Goal: Check status: Check status

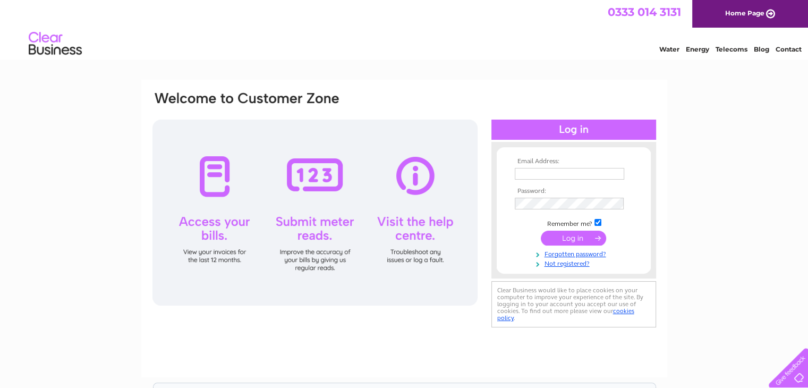
type input "heather@thomaswatson.com"
click at [565, 241] on input "submit" at bounding box center [573, 237] width 65 height 15
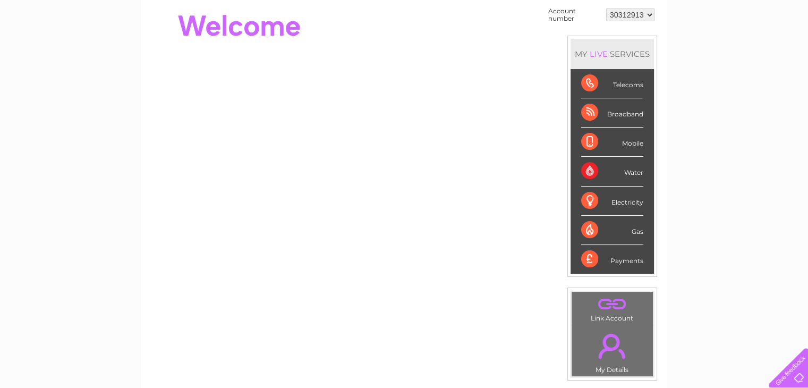
scroll to position [53, 0]
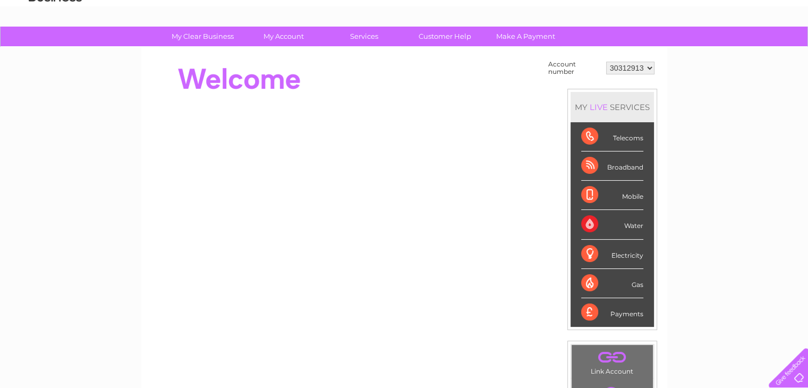
click at [629, 220] on div "Water" at bounding box center [612, 224] width 62 height 29
click at [596, 223] on div "Water" at bounding box center [612, 224] width 62 height 29
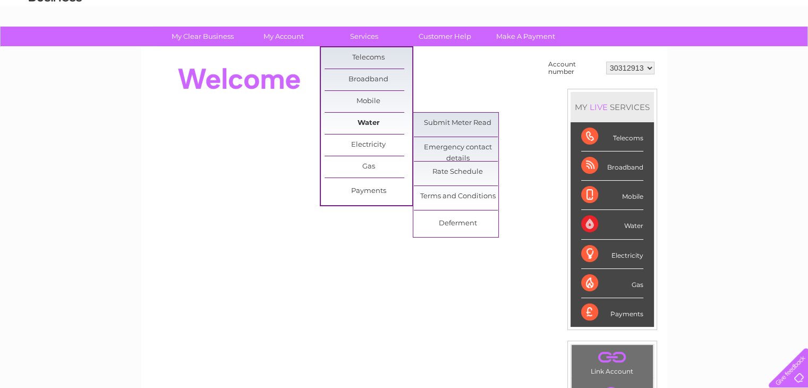
click at [352, 117] on link "Water" at bounding box center [368, 123] width 88 height 21
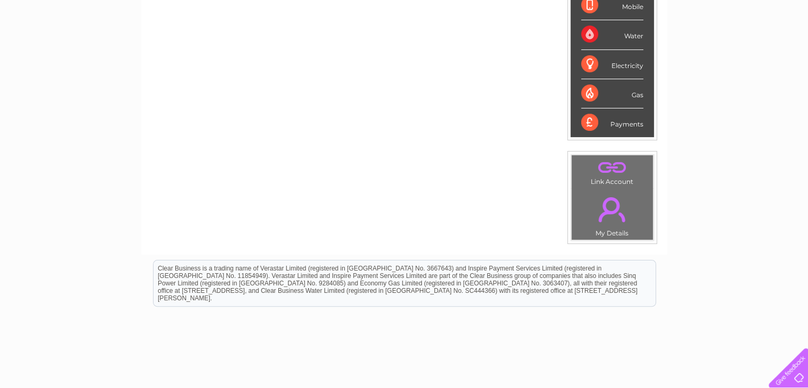
scroll to position [289, 0]
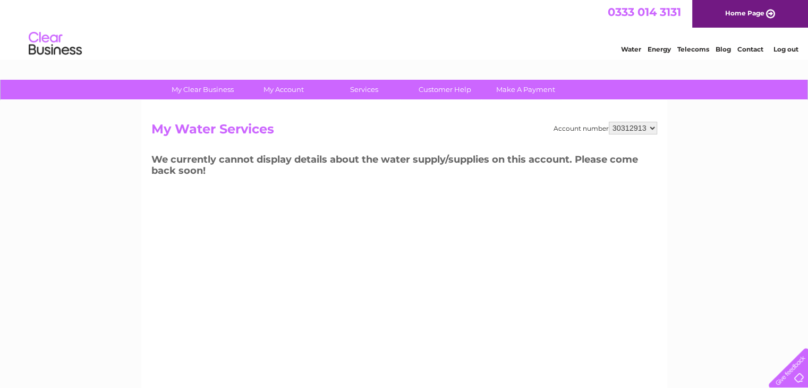
click at [779, 49] on link "Log out" at bounding box center [785, 49] width 25 height 8
